Goal: Transaction & Acquisition: Purchase product/service

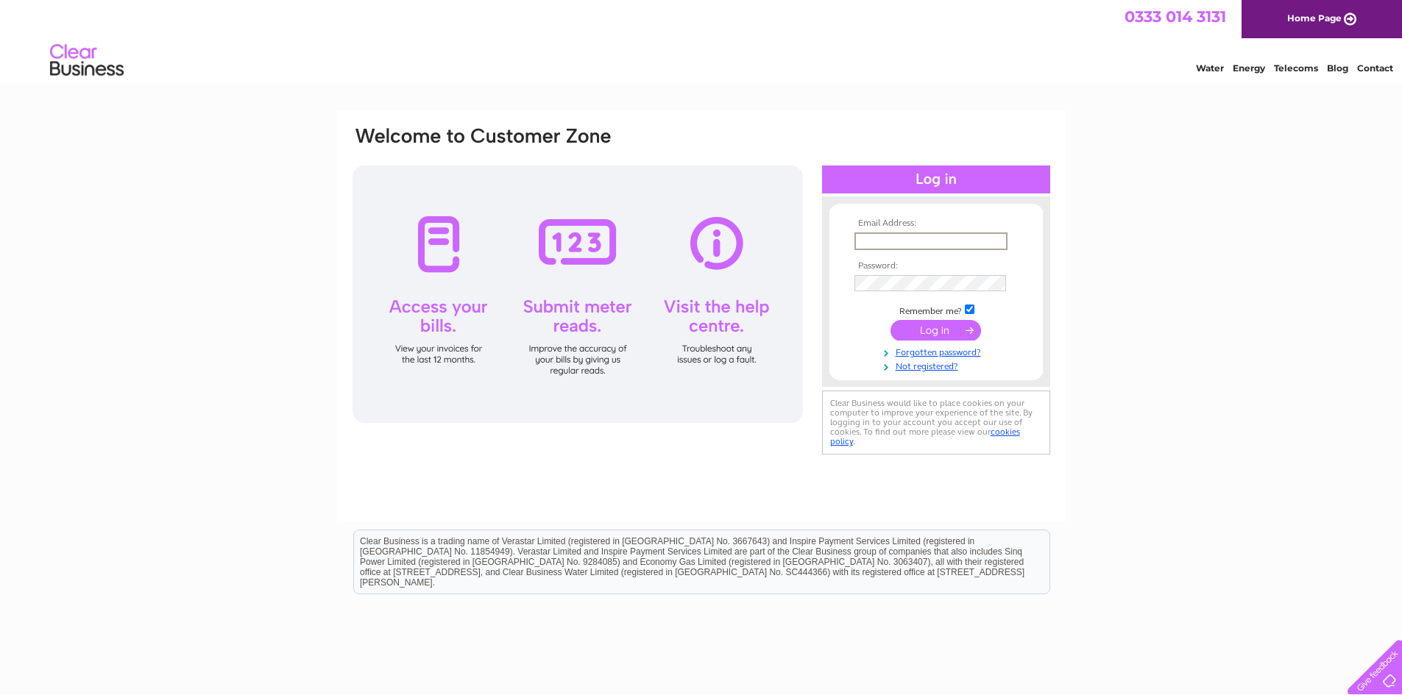
click at [893, 237] on input "text" at bounding box center [930, 242] width 153 height 18
type input "[EMAIL_ADDRESS][DOMAIN_NAME]"
click at [890, 320] on input "submit" at bounding box center [935, 330] width 91 height 21
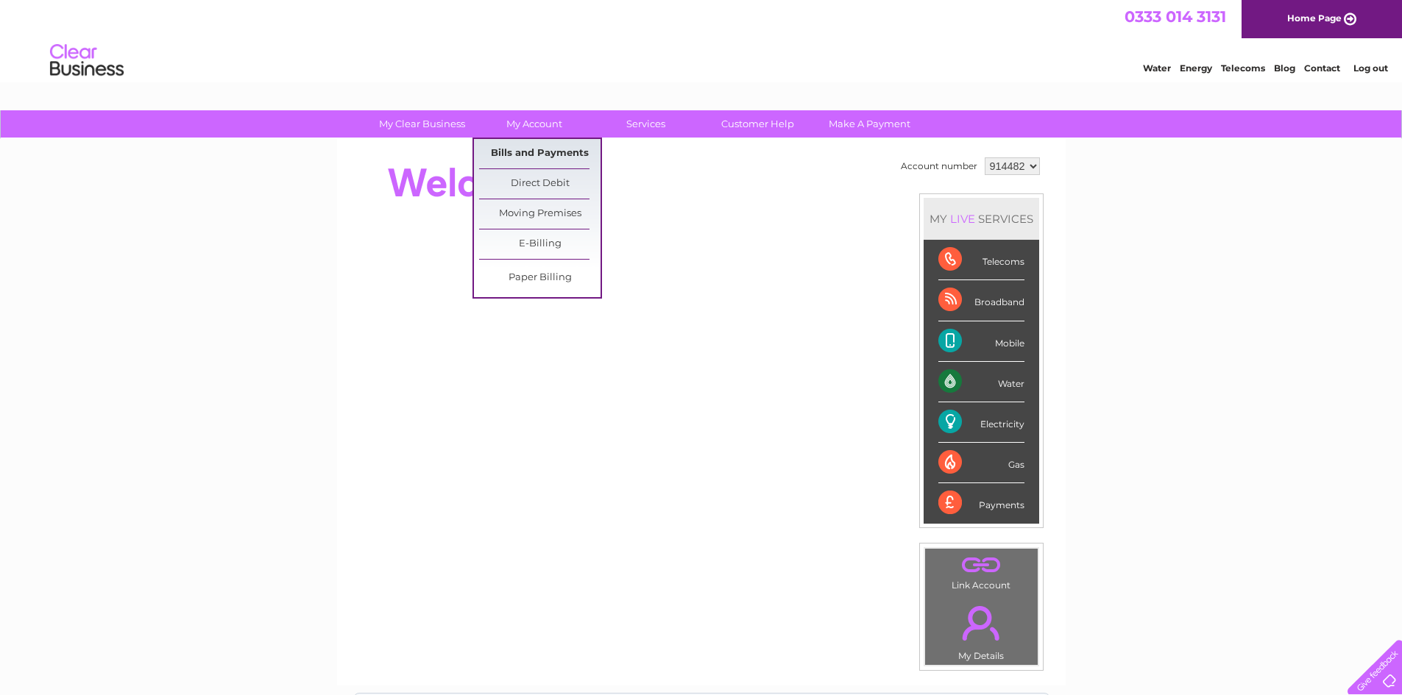
click at [514, 156] on link "Bills and Payments" at bounding box center [539, 153] width 121 height 29
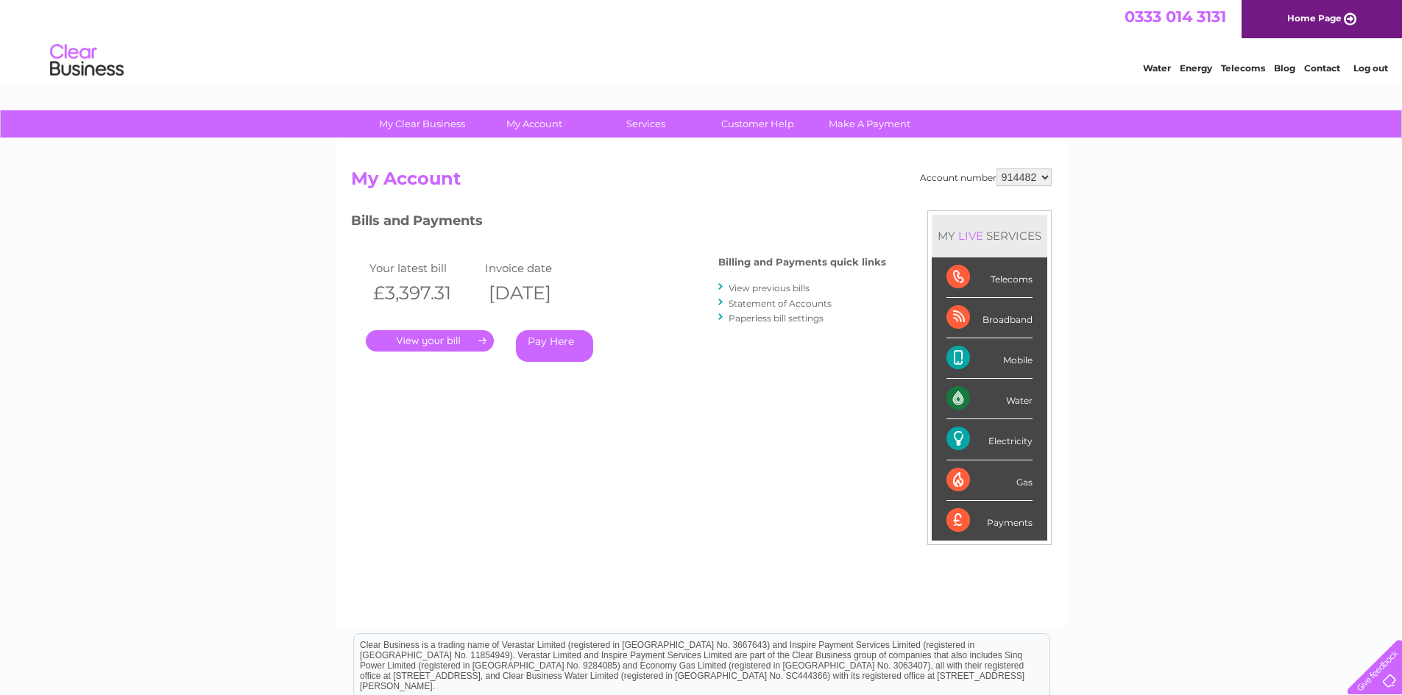
click at [570, 351] on link "Pay Here" at bounding box center [554, 346] width 77 height 32
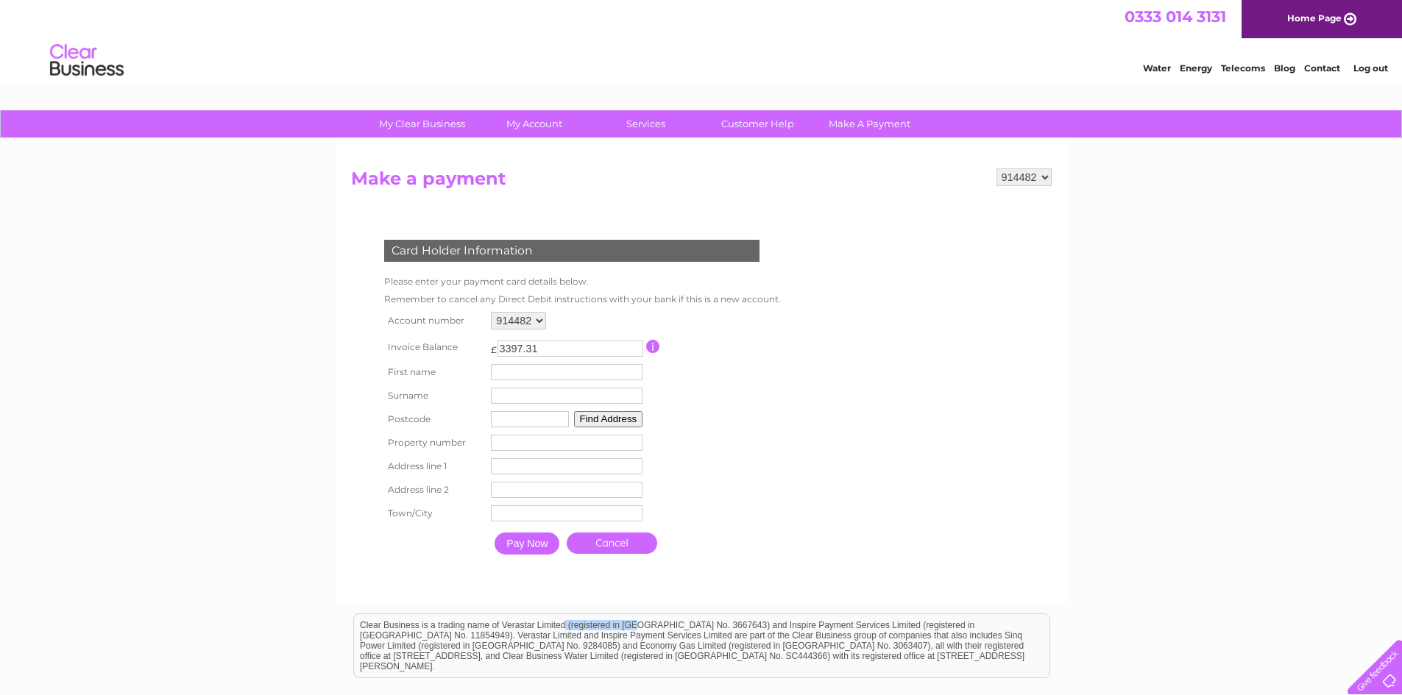
drag, startPoint x: 500, startPoint y: 622, endPoint x: 569, endPoint y: 621, distance: 69.9
click at [569, 621] on div "Clear Business is a trading name of Verastar Limited (registered in [GEOGRAPHIC…" at bounding box center [701, 645] width 695 height 63
click at [698, 562] on div at bounding box center [574, 576] width 447 height 29
